Goal: Find specific page/section: Find specific page/section

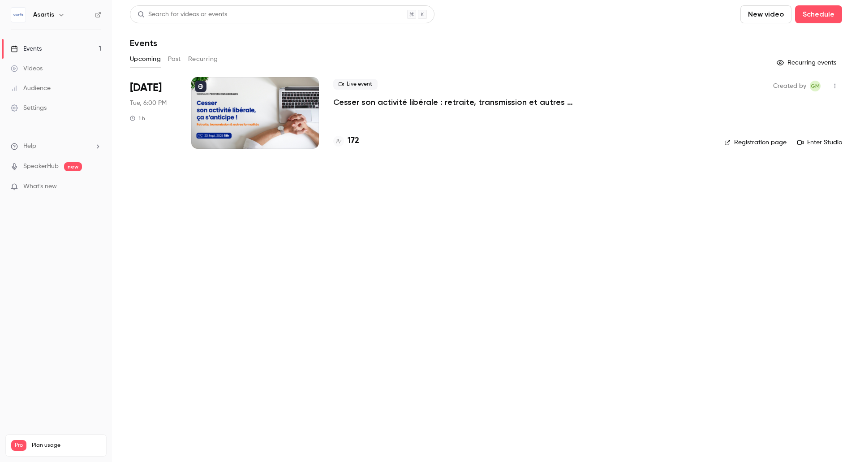
click at [477, 176] on main "Search for videos or events New video Schedule Events Upcoming Past Recurring R…" at bounding box center [486, 231] width 748 height 462
click at [357, 141] on h4 "172" at bounding box center [353, 141] width 12 height 12
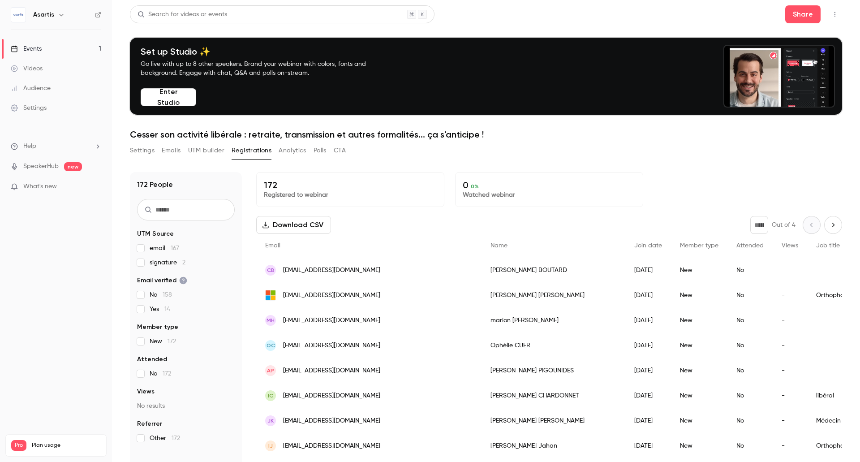
click at [264, 225] on icon "button" at bounding box center [265, 224] width 7 height 7
